Goal: Task Accomplishment & Management: Manage account settings

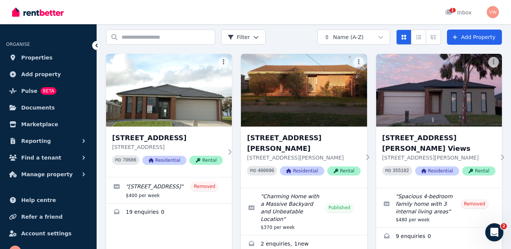
scroll to position [22, 0]
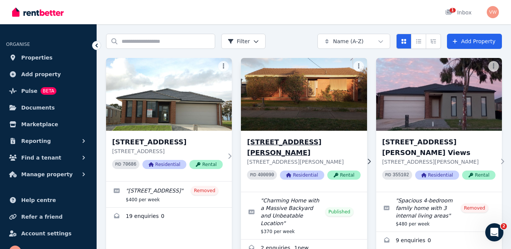
click at [327, 102] on img at bounding box center [304, 94] width 132 height 77
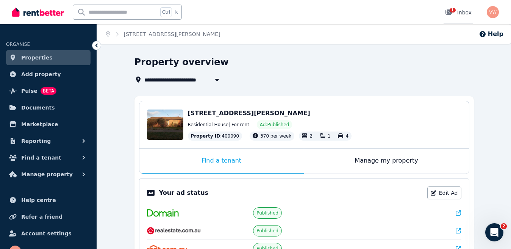
click at [462, 16] on div "1 Inbox" at bounding box center [458, 13] width 27 height 8
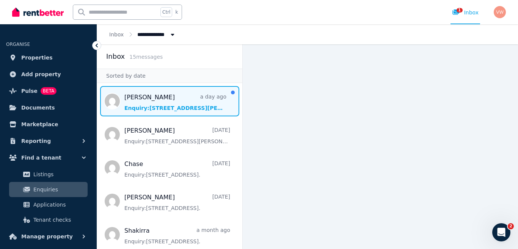
click at [144, 106] on span "Message list" at bounding box center [169, 101] width 145 height 30
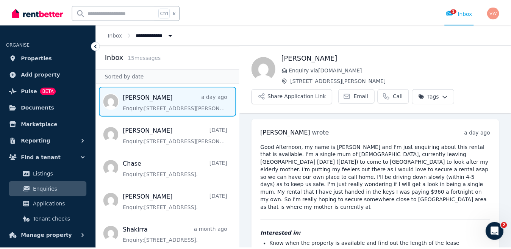
scroll to position [35, 0]
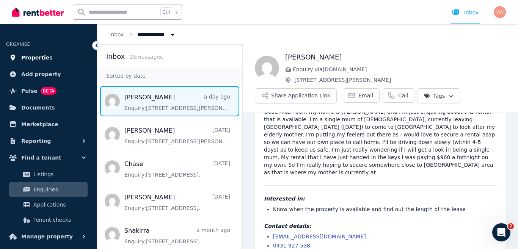
click at [34, 58] on span "Properties" at bounding box center [36, 57] width 31 height 9
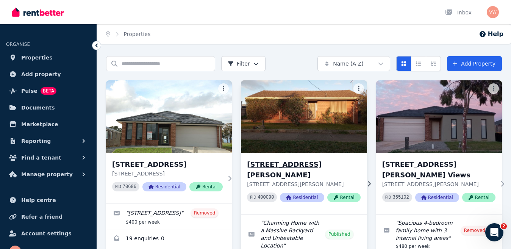
click at [248, 126] on img at bounding box center [304, 116] width 132 height 77
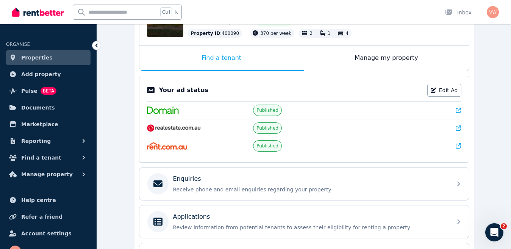
scroll to position [116, 0]
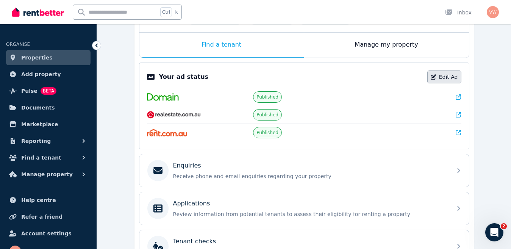
click at [448, 78] on link "Edit Ad" at bounding box center [444, 76] width 34 height 13
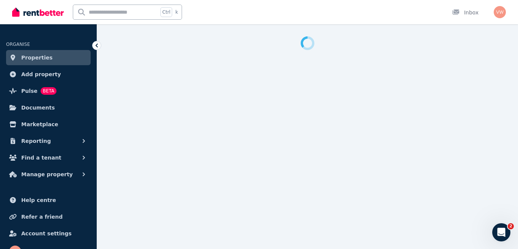
select select "**********"
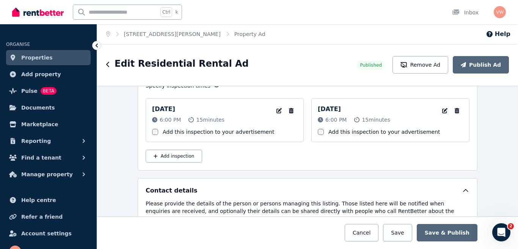
scroll to position [1154, 0]
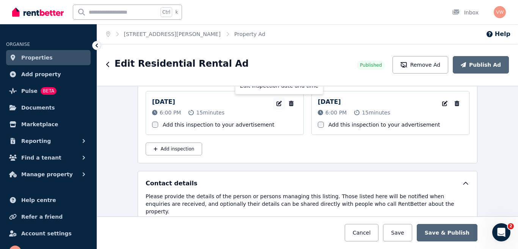
click at [276, 104] on icon "button" at bounding box center [278, 103] width 5 height 5
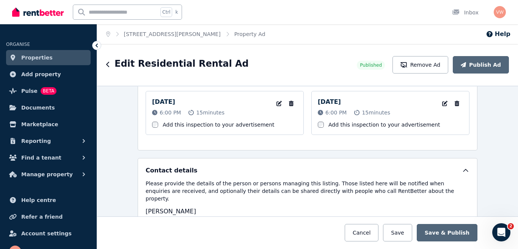
select select "**"
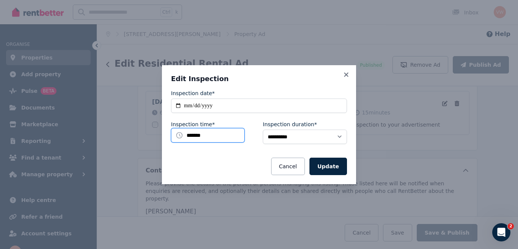
click at [196, 134] on input "*******" at bounding box center [208, 135] width 74 height 14
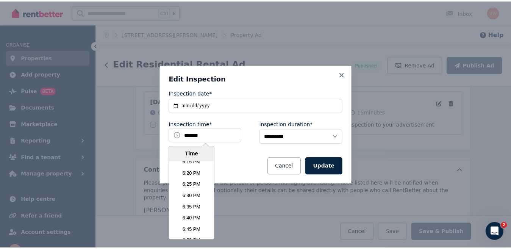
scroll to position [2497, 0]
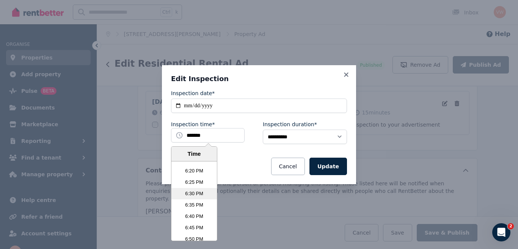
click at [197, 194] on li "6:30 PM" at bounding box center [193, 193] width 45 height 11
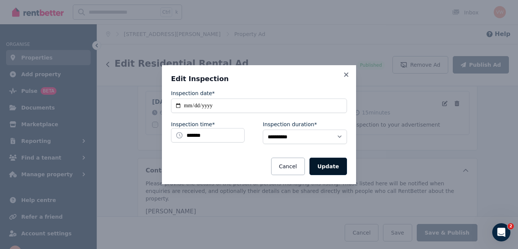
click at [323, 166] on button "Update" at bounding box center [328, 166] width 38 height 17
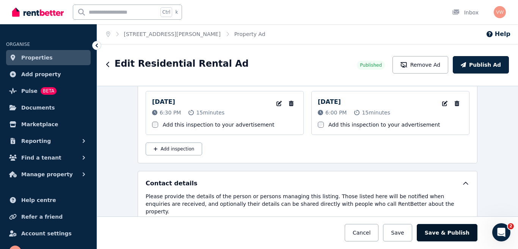
click at [451, 238] on button "Save & Publish" at bounding box center [446, 232] width 61 height 17
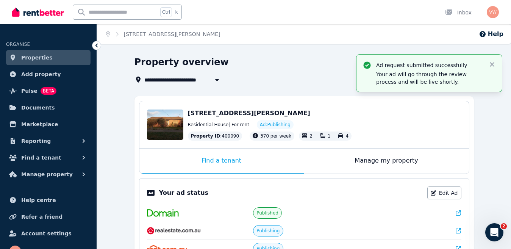
click at [37, 56] on span "Properties" at bounding box center [36, 57] width 31 height 9
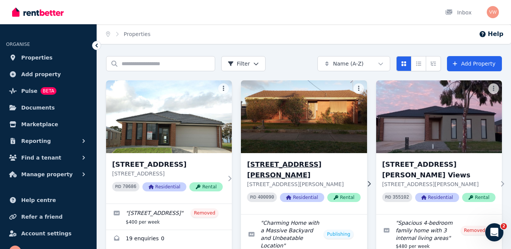
click at [308, 103] on img at bounding box center [304, 116] width 132 height 77
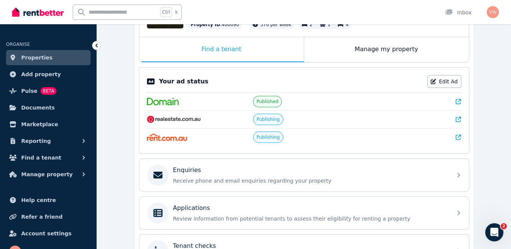
scroll to position [111, 0]
